Goal: Task Accomplishment & Management: Manage account settings

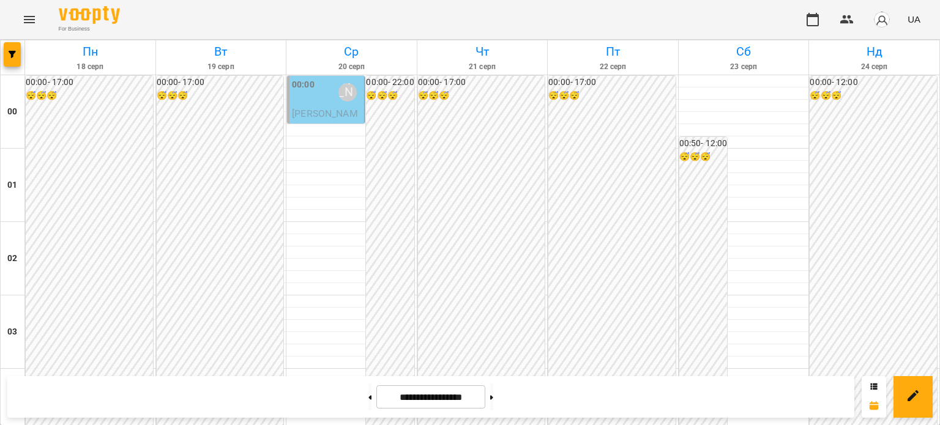
scroll to position [1467, 0]
click at [493, 400] on button at bounding box center [491, 397] width 3 height 27
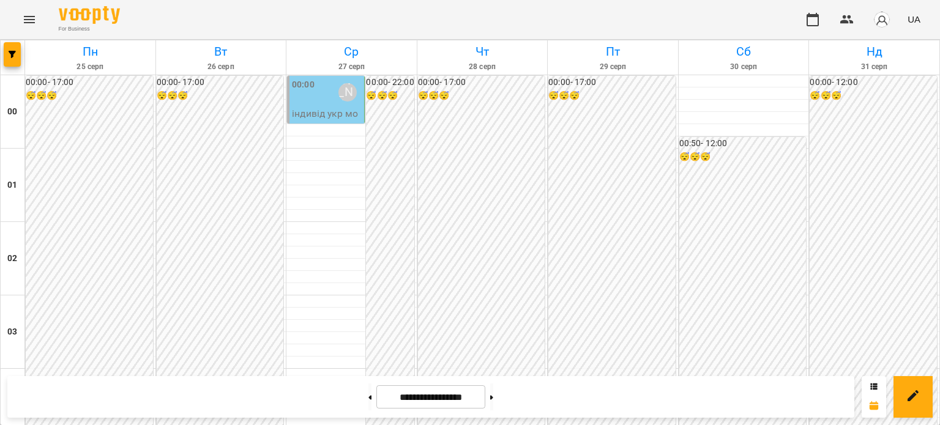
scroll to position [1283, 0]
click at [368, 397] on button at bounding box center [369, 397] width 3 height 27
type input "**********"
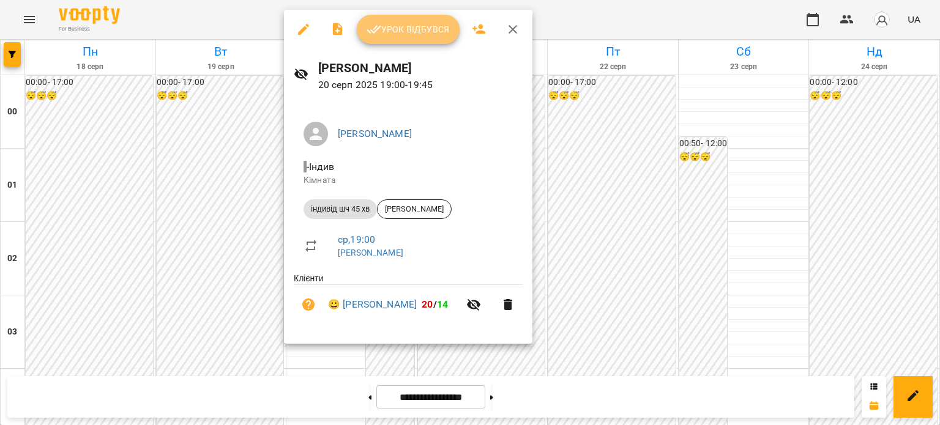
click at [418, 34] on span "Урок відбувся" at bounding box center [408, 29] width 83 height 15
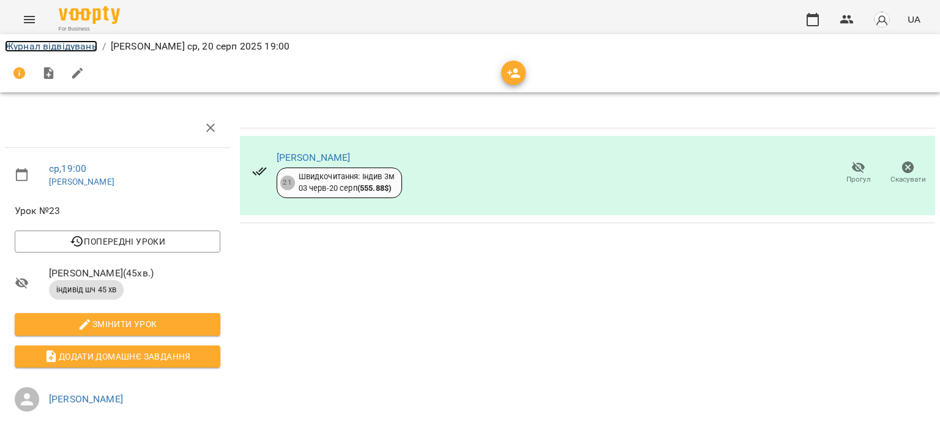
click at [32, 48] on link "Журнал відвідувань" at bounding box center [51, 46] width 92 height 12
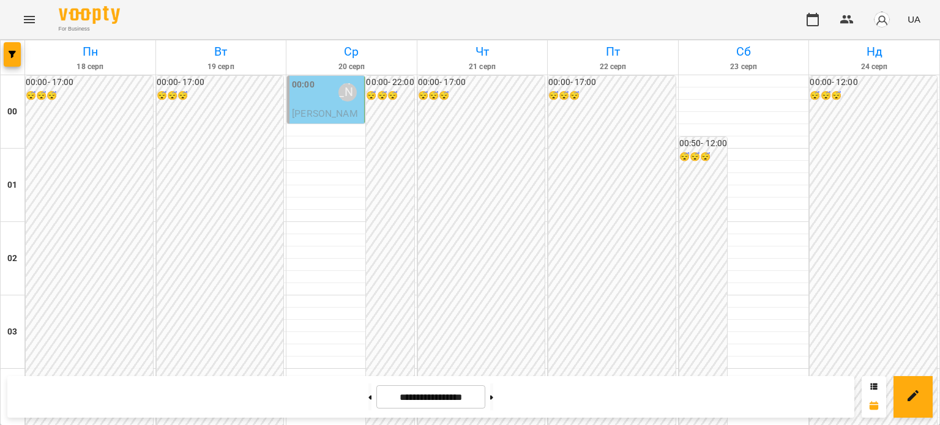
scroll to position [1285, 0]
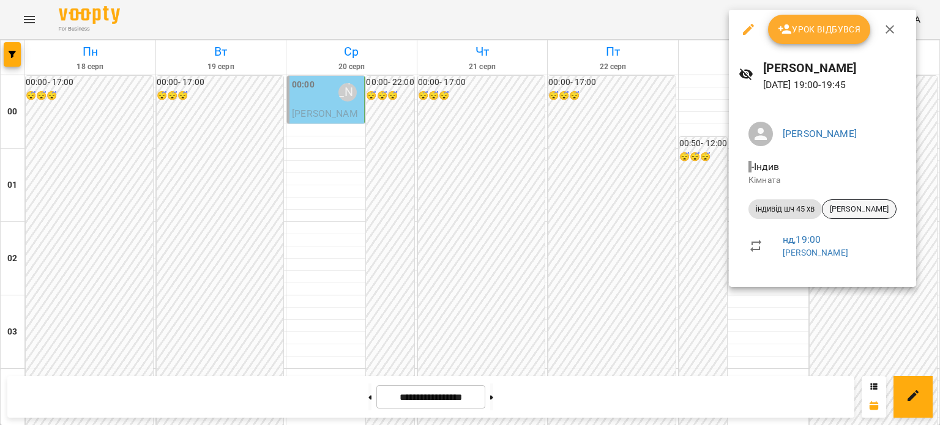
click at [869, 210] on span "[PERSON_NAME]" at bounding box center [858, 209] width 73 height 11
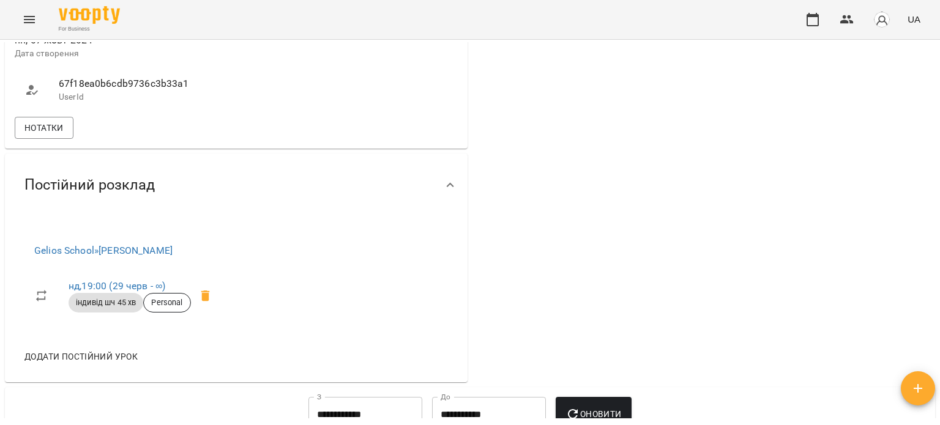
scroll to position [979, 0]
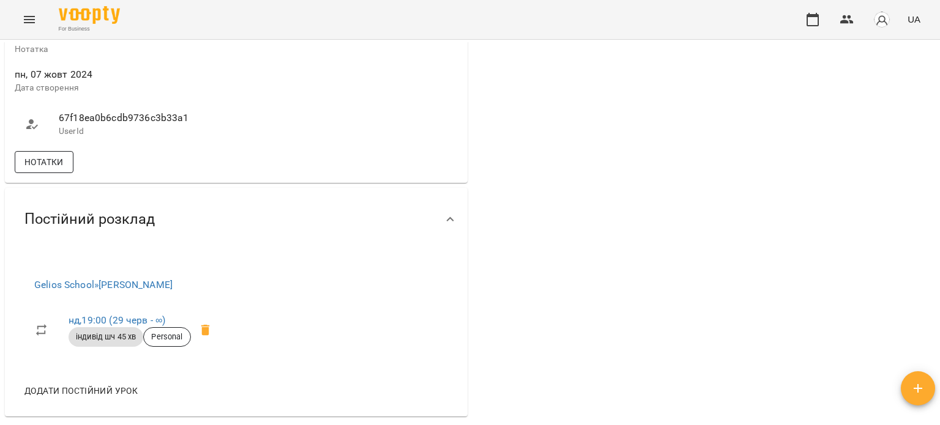
click at [59, 169] on span "Нотатки" at bounding box center [43, 162] width 39 height 15
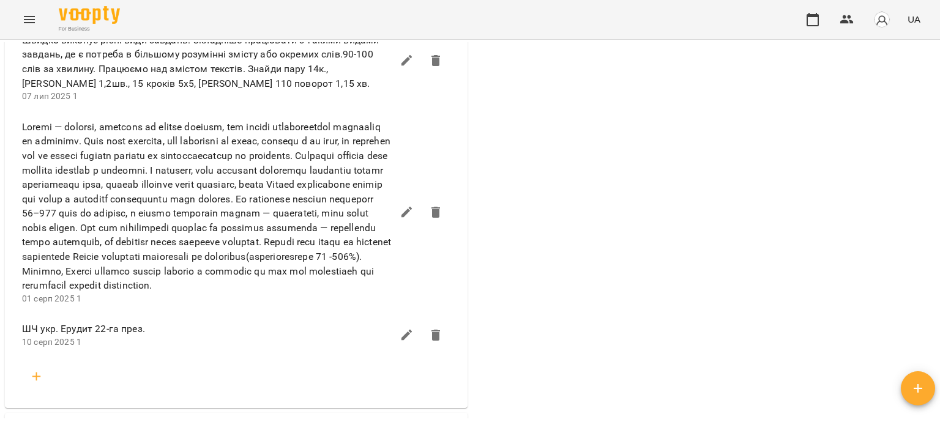
scroll to position [1897, 0]
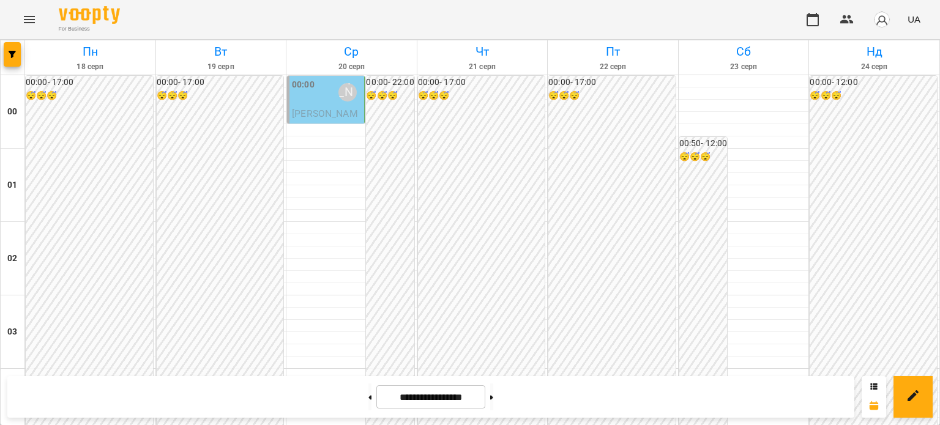
scroll to position [1283, 0]
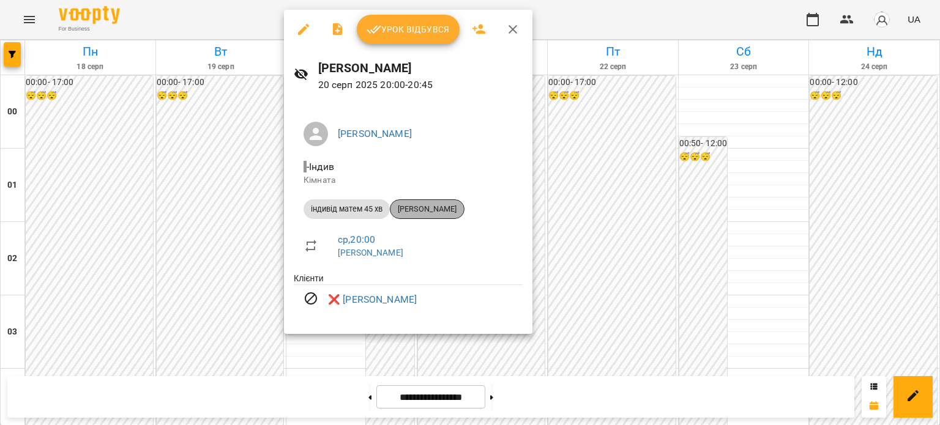
click at [425, 207] on span "[PERSON_NAME]" at bounding box center [426, 209] width 73 height 11
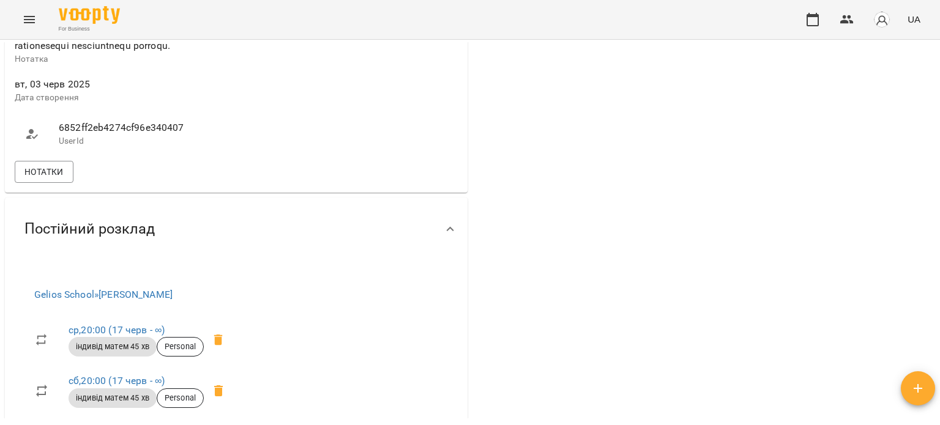
scroll to position [979, 0]
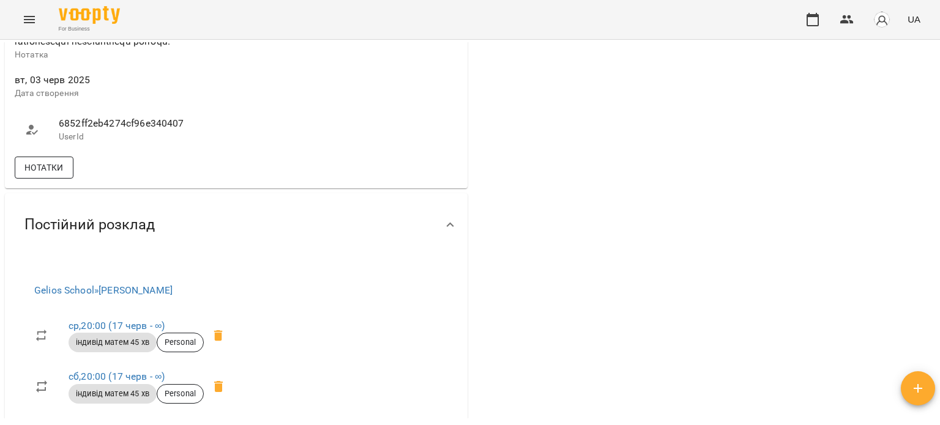
click at [58, 175] on span "Нотатки" at bounding box center [43, 167] width 39 height 15
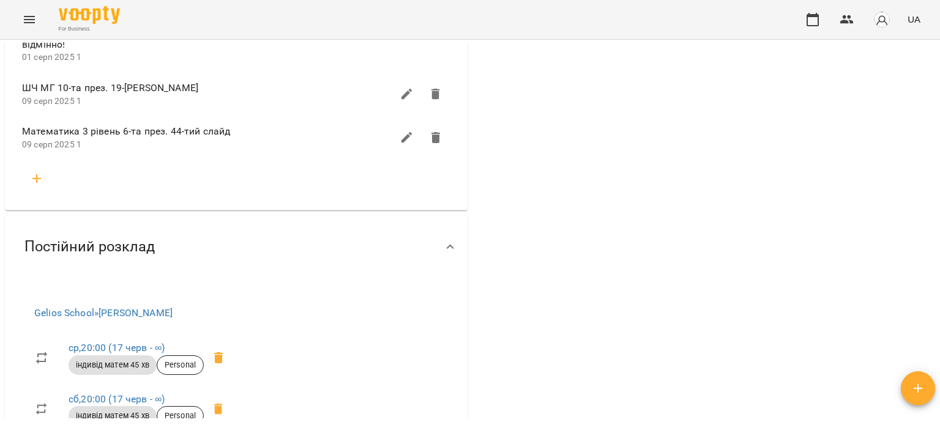
scroll to position [1530, 0]
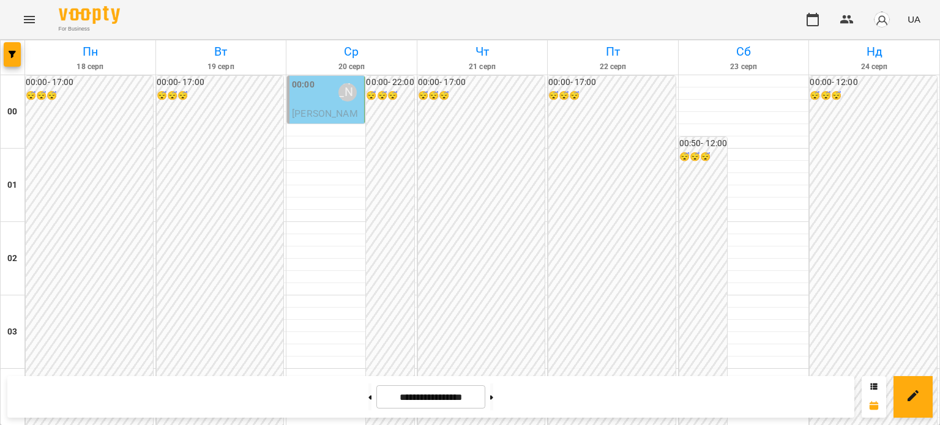
scroll to position [1467, 0]
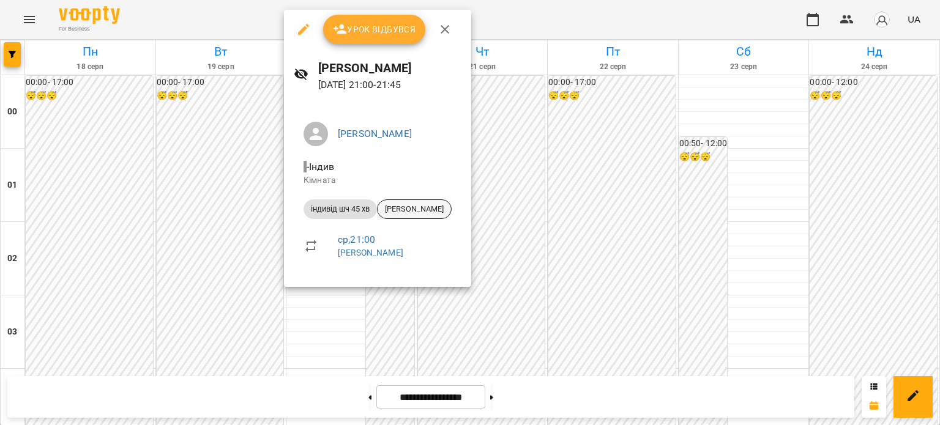
click at [436, 208] on span "[PERSON_NAME]" at bounding box center [414, 209] width 73 height 11
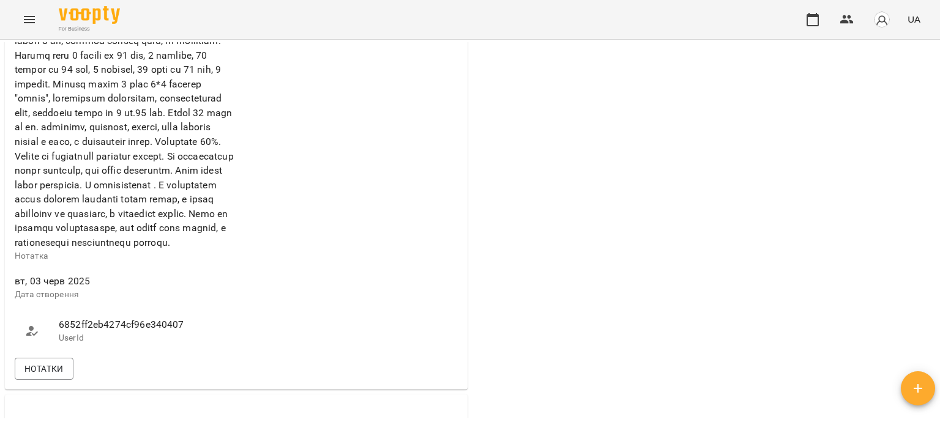
scroll to position [979, 0]
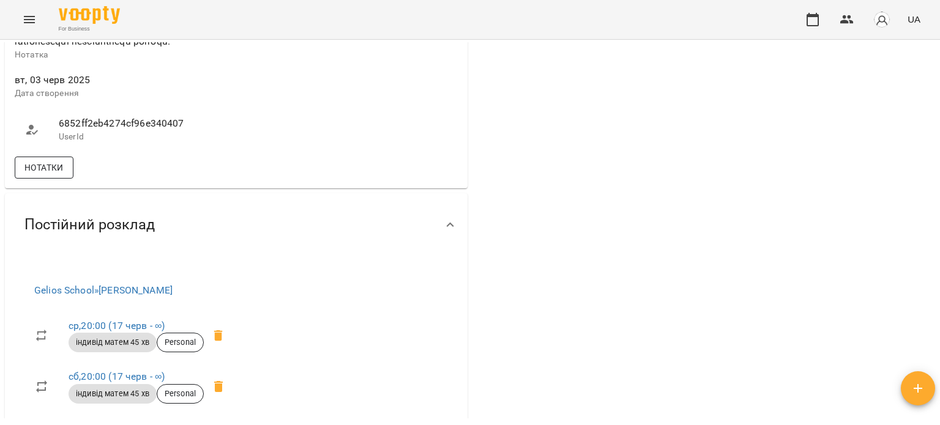
click at [61, 175] on span "Нотатки" at bounding box center [43, 167] width 39 height 15
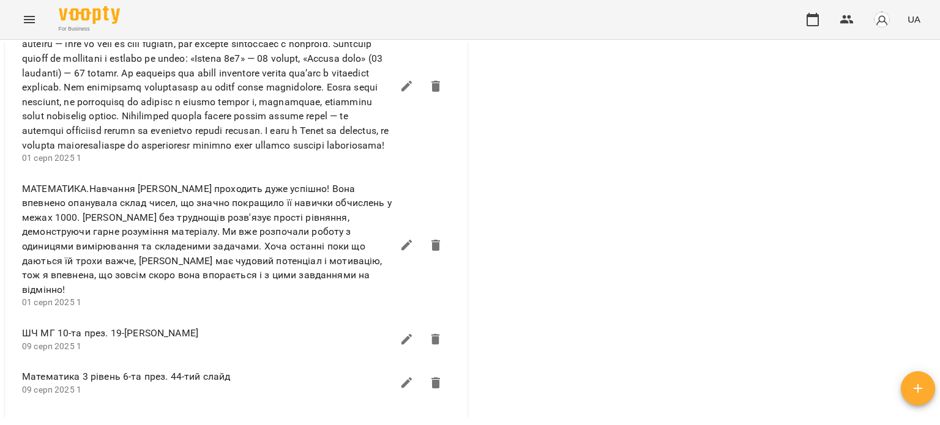
scroll to position [1224, 0]
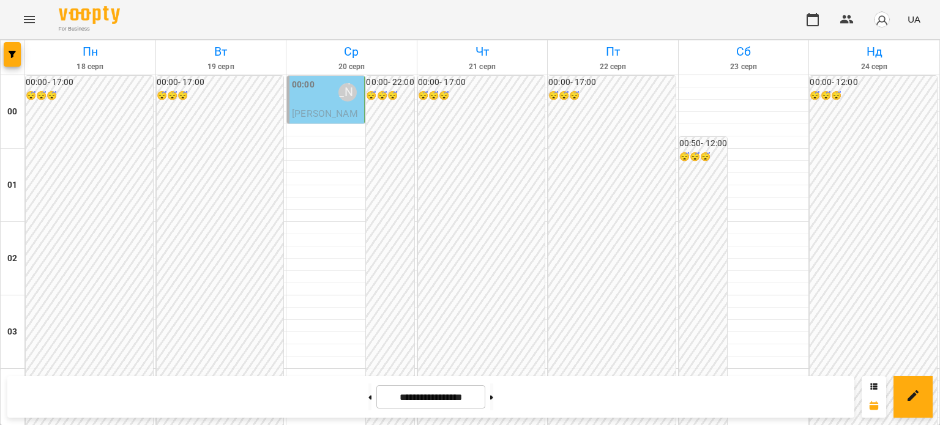
scroll to position [1467, 0]
